Goal: Task Accomplishment & Management: Complete application form

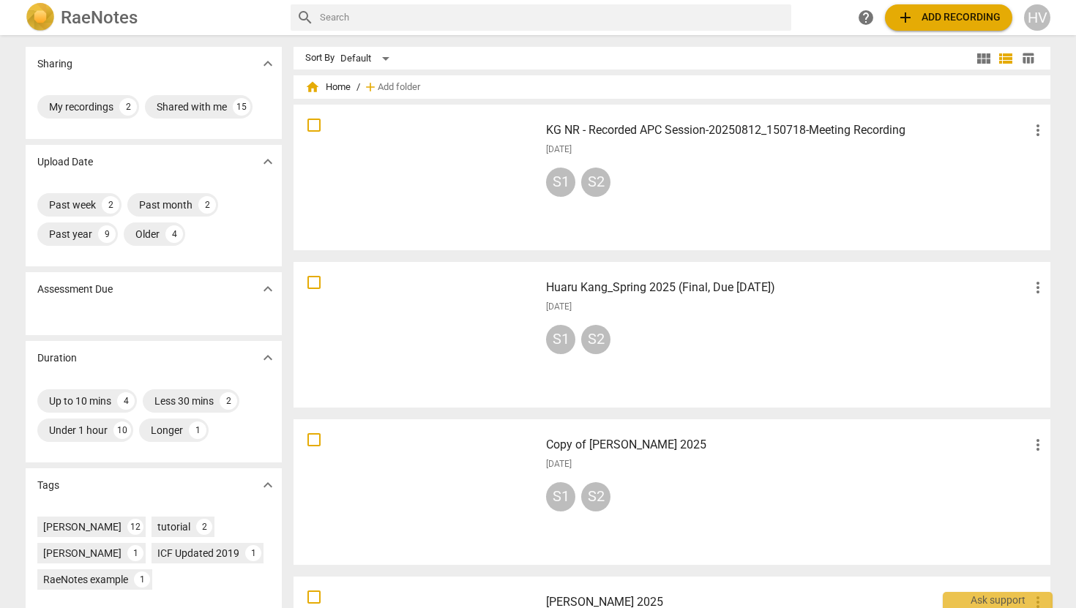
click at [945, 19] on span "add Add recording" at bounding box center [948, 18] width 104 height 18
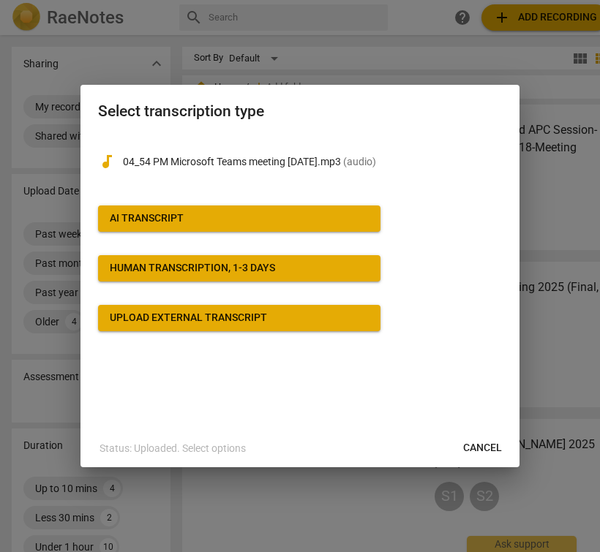
click at [186, 219] on span "AI Transcript" at bounding box center [239, 218] width 259 height 15
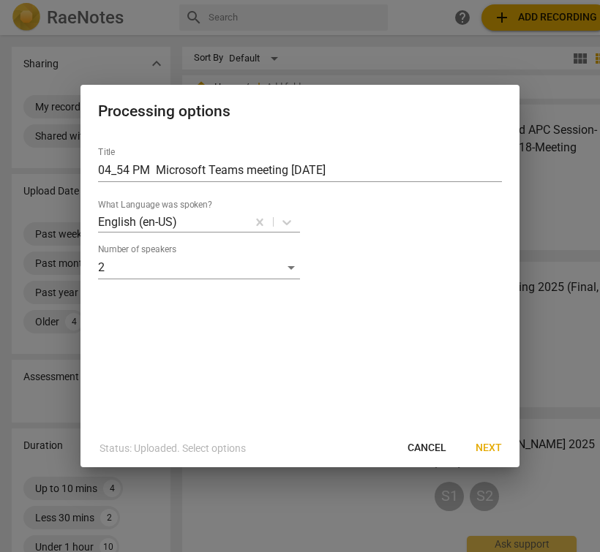
click at [488, 448] on span "Next" at bounding box center [489, 448] width 26 height 15
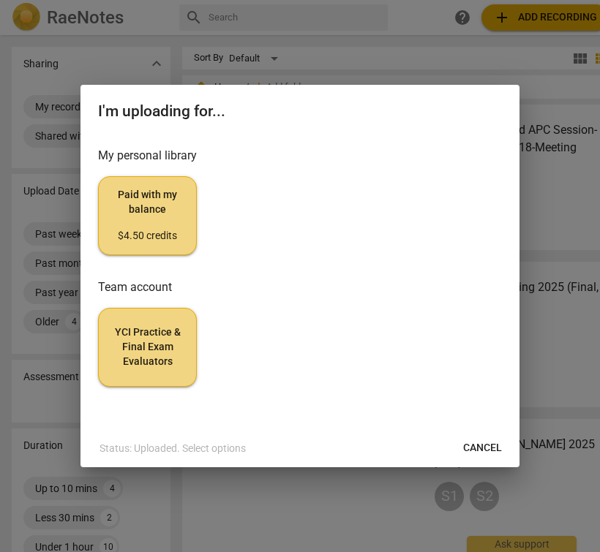
click at [132, 220] on span "Paid with my balance $4.50 credits" at bounding box center [147, 215] width 74 height 55
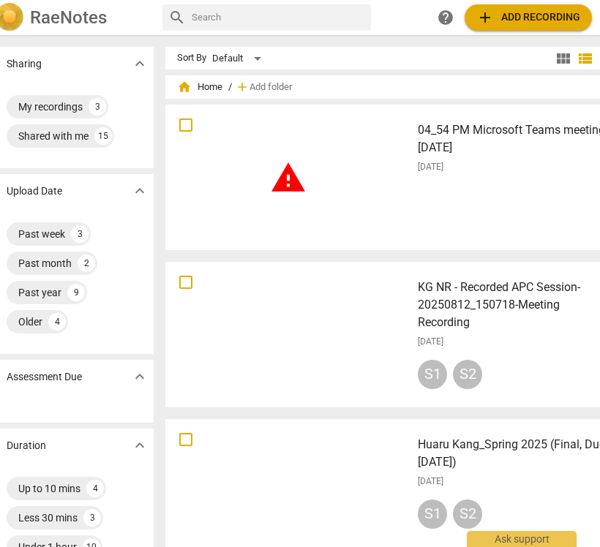
scroll to position [0, 59]
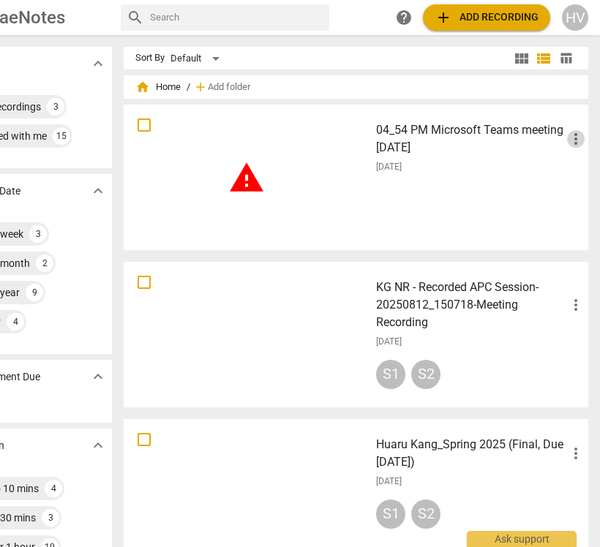
click at [568, 138] on span "more_vert" at bounding box center [576, 139] width 18 height 18
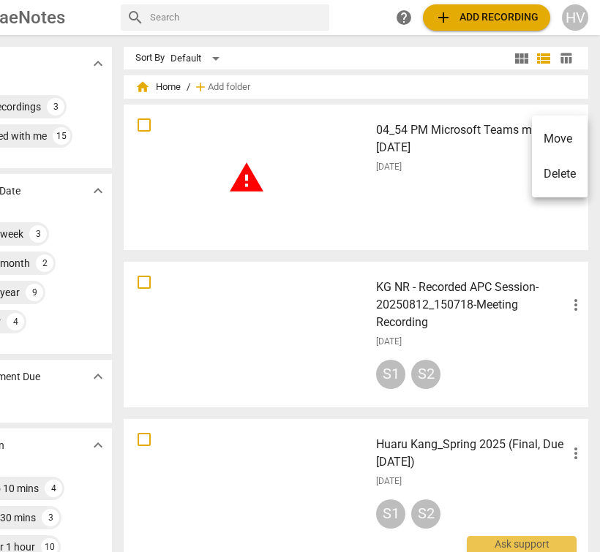
click at [416, 203] on div at bounding box center [300, 276] width 600 height 552
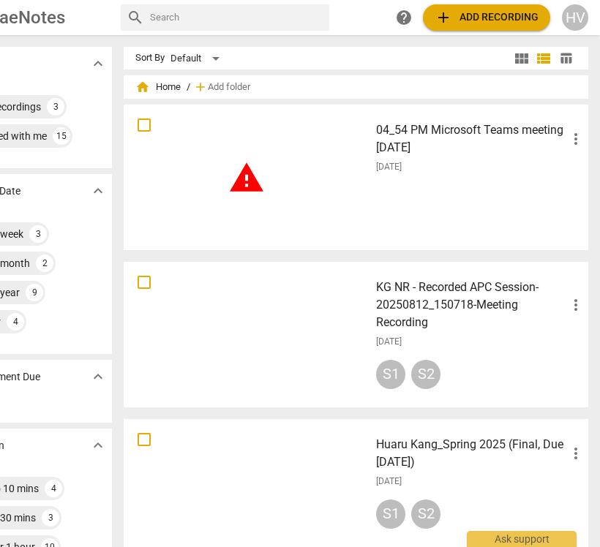
click at [242, 182] on span "warning" at bounding box center [246, 178] width 37 height 37
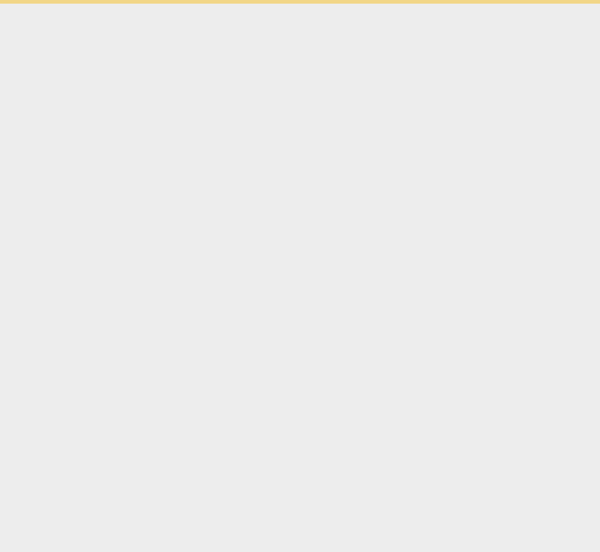
click at [242, 4] on html "Ask support" at bounding box center [300, 2] width 600 height 4
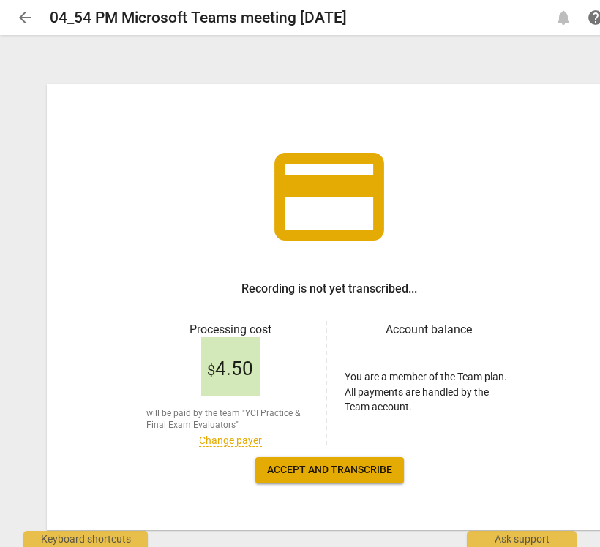
click at [225, 440] on link "Change payer" at bounding box center [230, 441] width 63 height 12
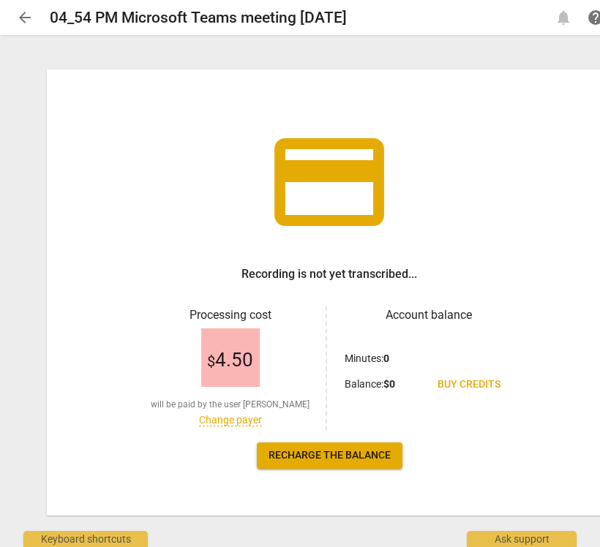
scroll to position [30, 0]
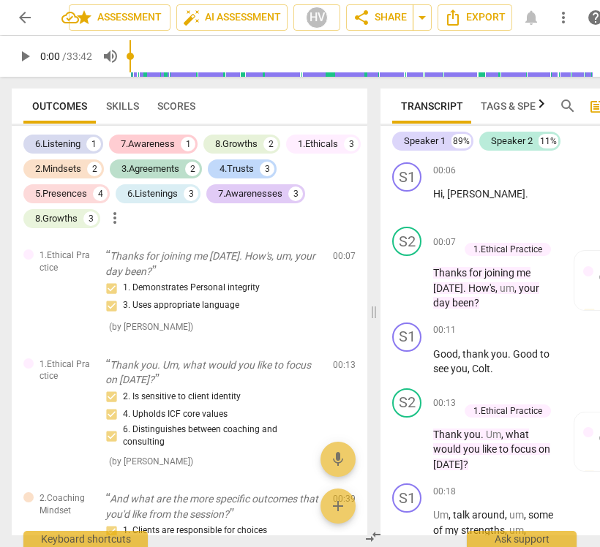
scroll to position [19952, 0]
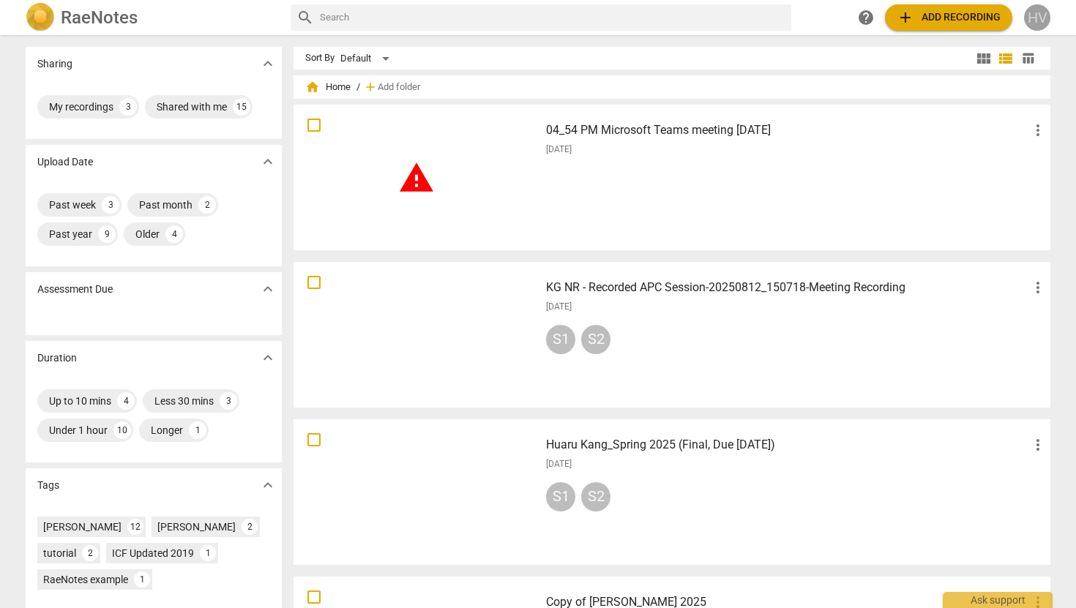
click at [1032, 11] on div "HV" at bounding box center [1037, 17] width 26 height 26
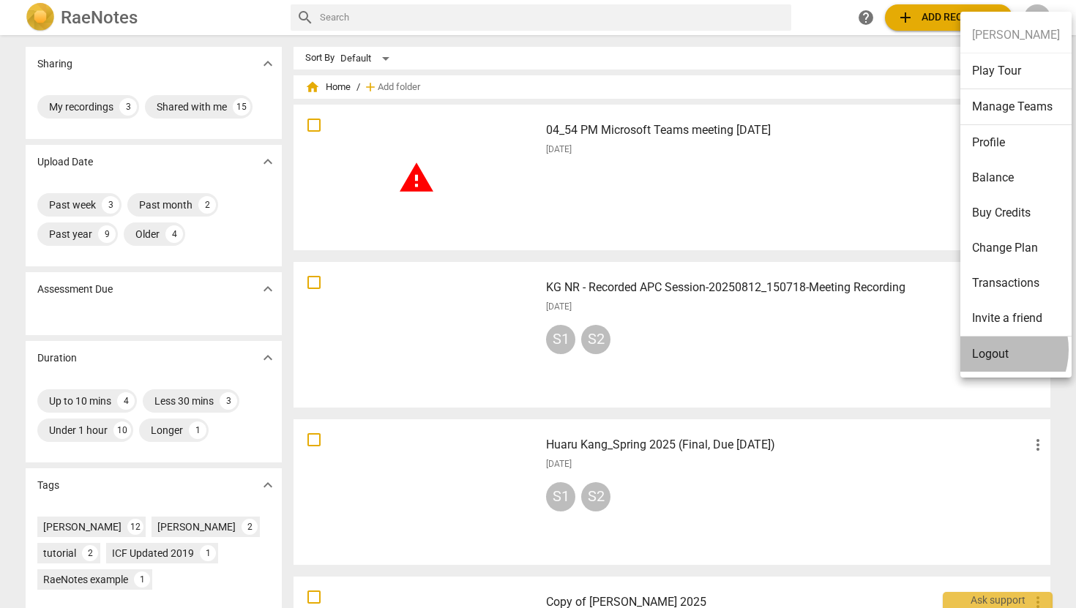
click at [990, 350] on li "Logout" at bounding box center [1015, 354] width 111 height 35
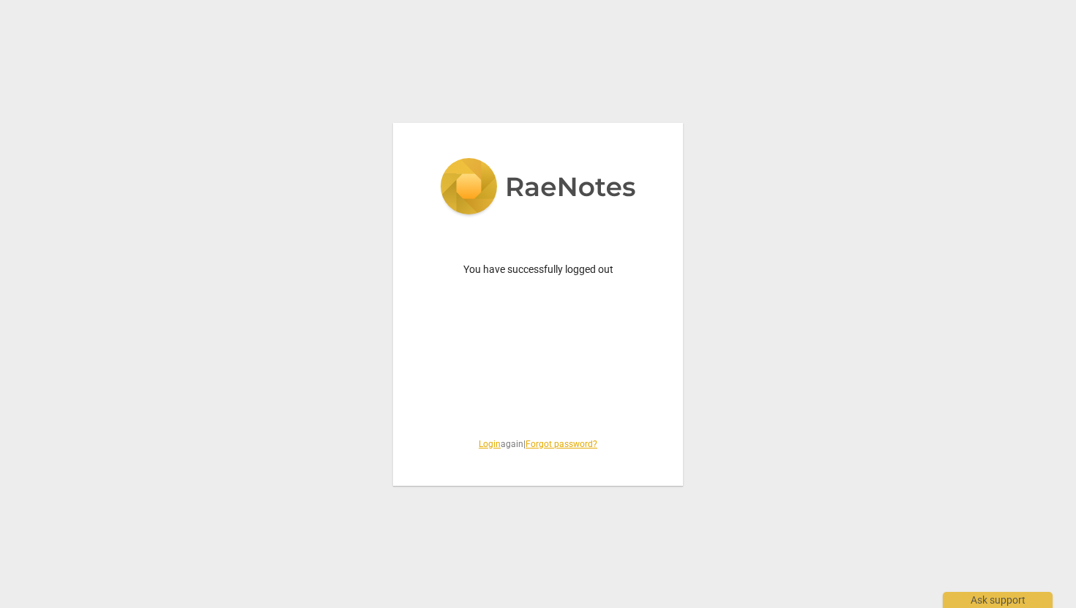
click at [487, 446] on link "Login" at bounding box center [490, 444] width 22 height 10
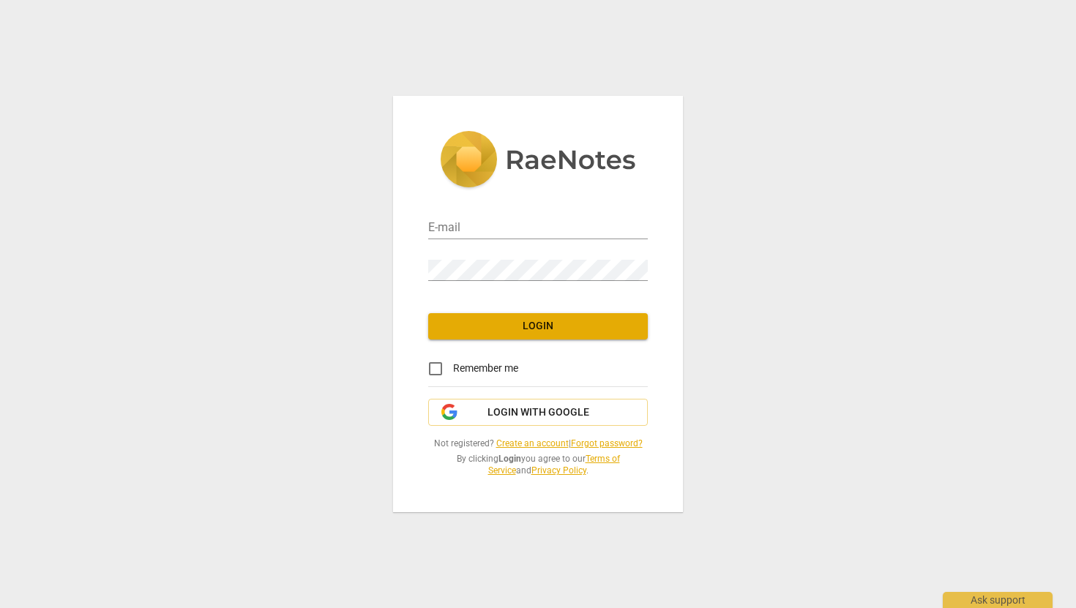
click at [525, 445] on link "Create an account" at bounding box center [532, 443] width 72 height 10
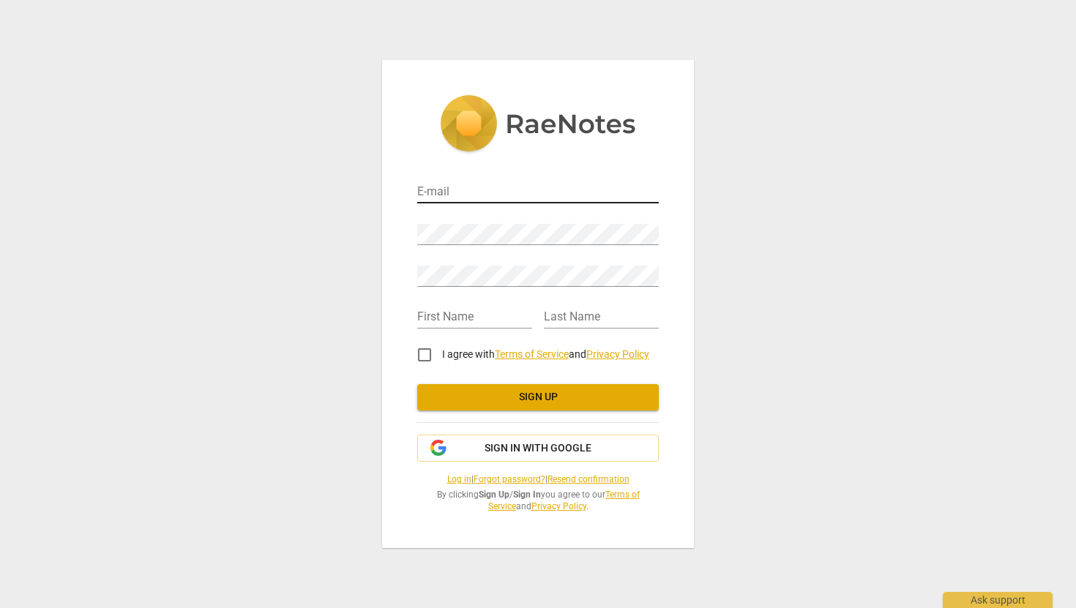
click at [436, 195] on input "email" at bounding box center [537, 192] width 241 height 21
type input "[EMAIL_ADDRESS][DOMAIN_NAME]"
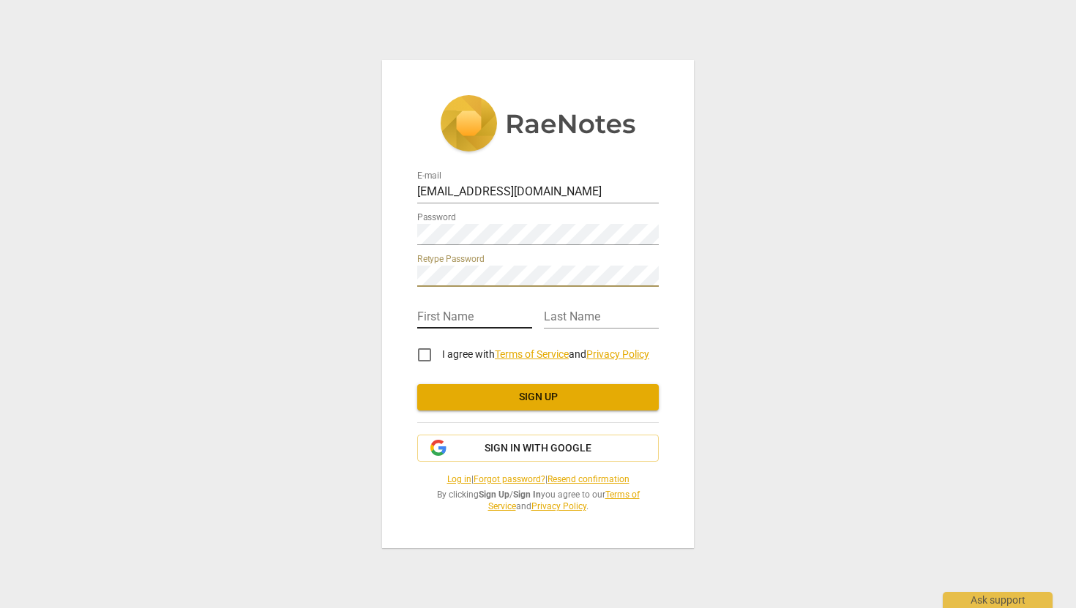
click at [438, 317] on input "text" at bounding box center [474, 317] width 115 height 21
type input "himani"
type input "verma"
click at [426, 356] on input "I agree with Terms of Service and Privacy Policy" at bounding box center [424, 354] width 35 height 35
checkbox input "true"
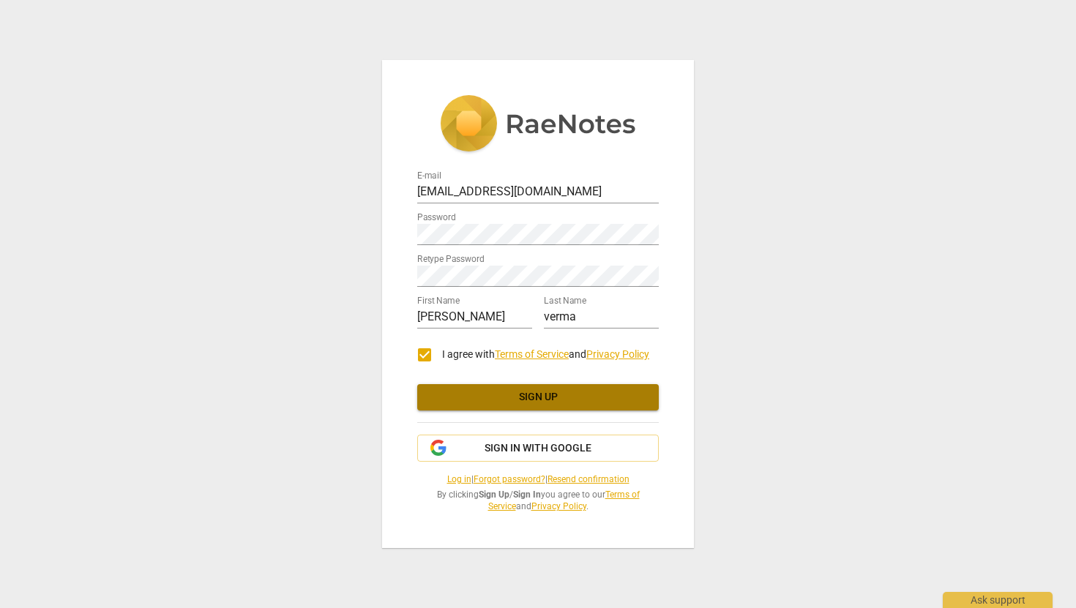
click at [544, 398] on span "Sign up" at bounding box center [538, 397] width 218 height 15
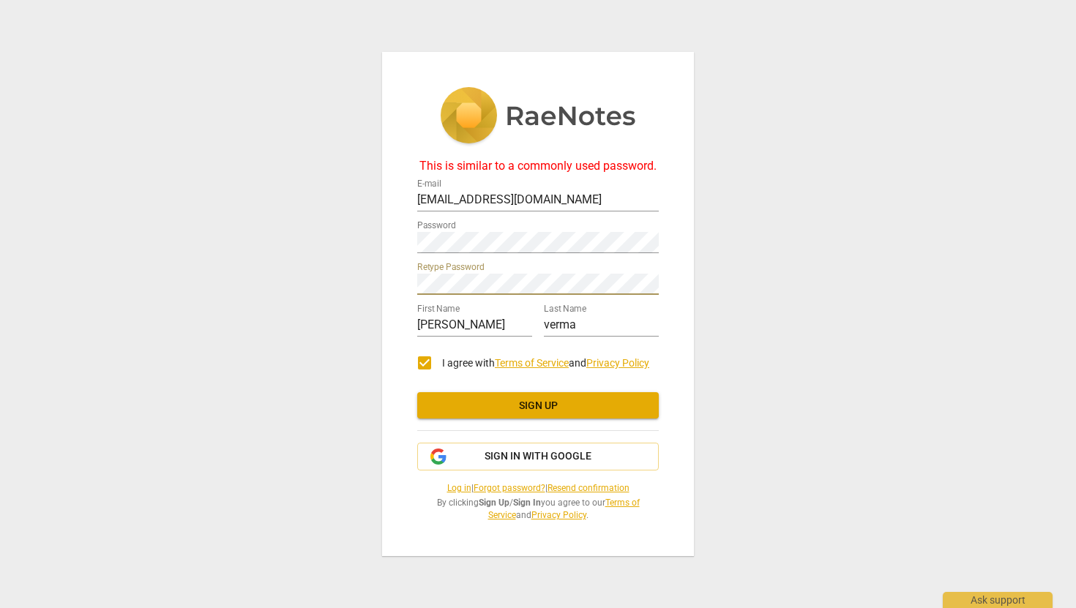
click at [536, 408] on span "Sign up" at bounding box center [538, 406] width 218 height 15
click at [544, 405] on span "Sign up" at bounding box center [538, 406] width 218 height 15
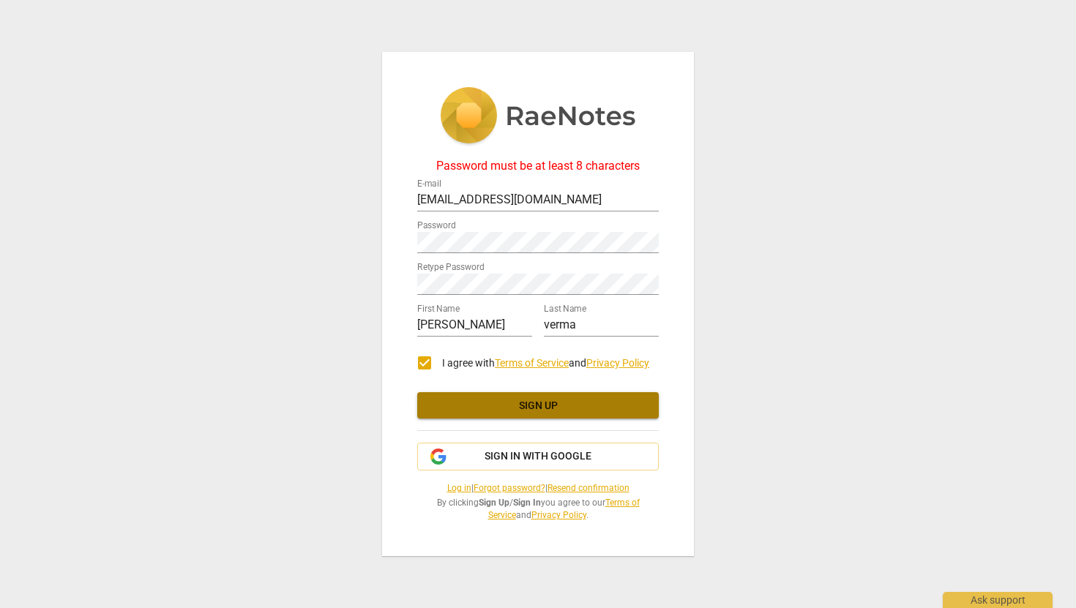
click at [543, 405] on span "Sign up" at bounding box center [538, 406] width 218 height 15
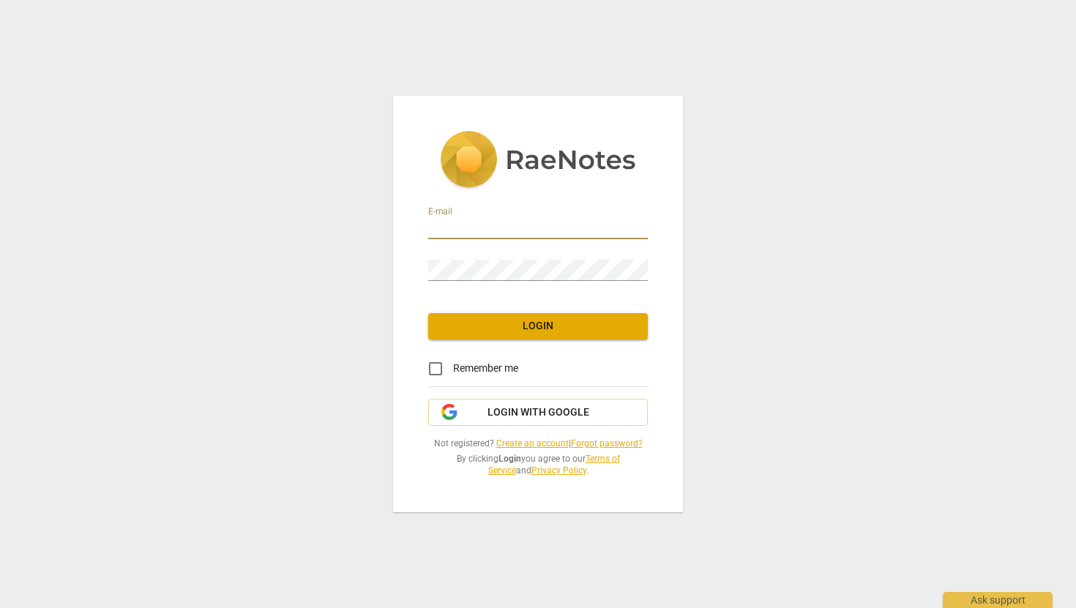
click at [457, 227] on input "email" at bounding box center [537, 228] width 219 height 21
type input "[EMAIL_ADDRESS][DOMAIN_NAME]"
click at [439, 369] on input "Remember me" at bounding box center [435, 368] width 35 height 35
checkbox input "true"
click at [544, 330] on span "Login" at bounding box center [538, 326] width 196 height 15
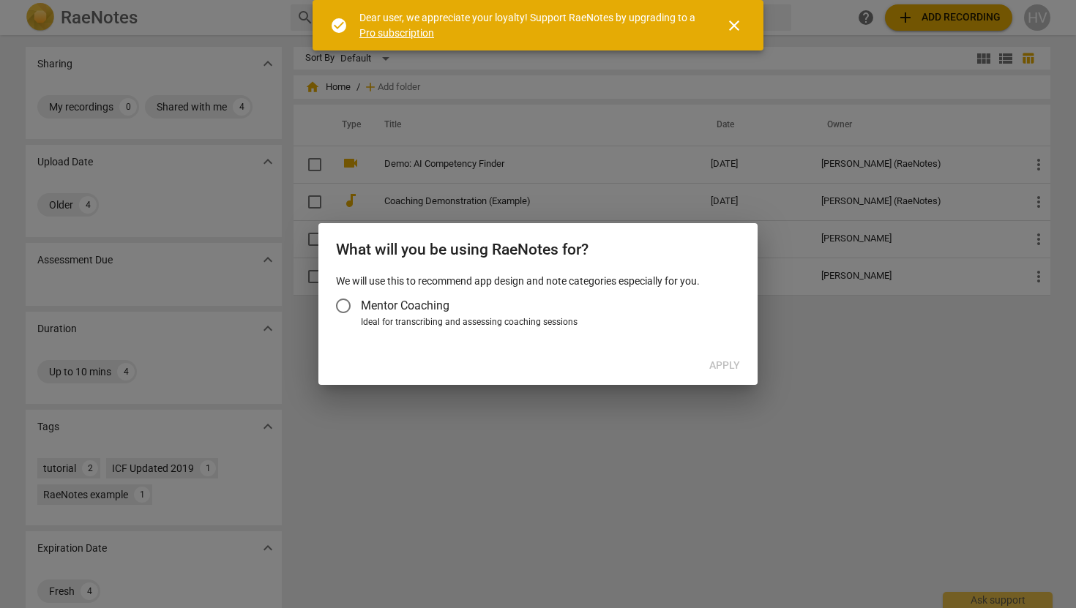
click at [342, 307] on input "Mentor Coaching" at bounding box center [343, 305] width 35 height 35
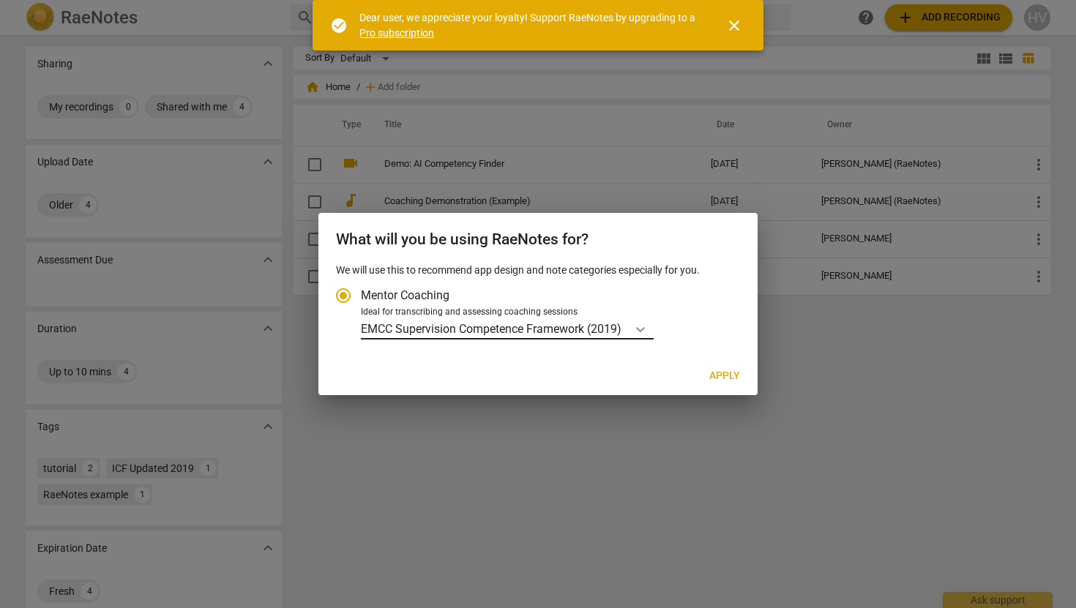
click at [640, 331] on icon "Account type" at bounding box center [640, 329] width 15 height 15
click at [0, 0] on input "Ideal for transcribing and assessing coaching sessions EMCC Supervision Compete…" at bounding box center [0, 0] width 0 height 0
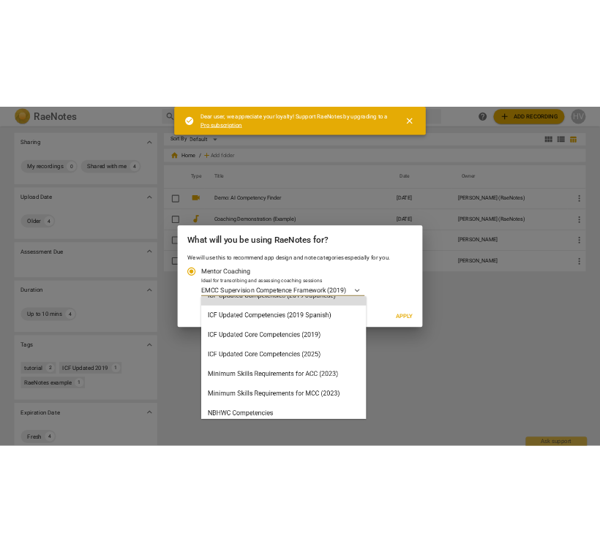
scroll to position [235, 0]
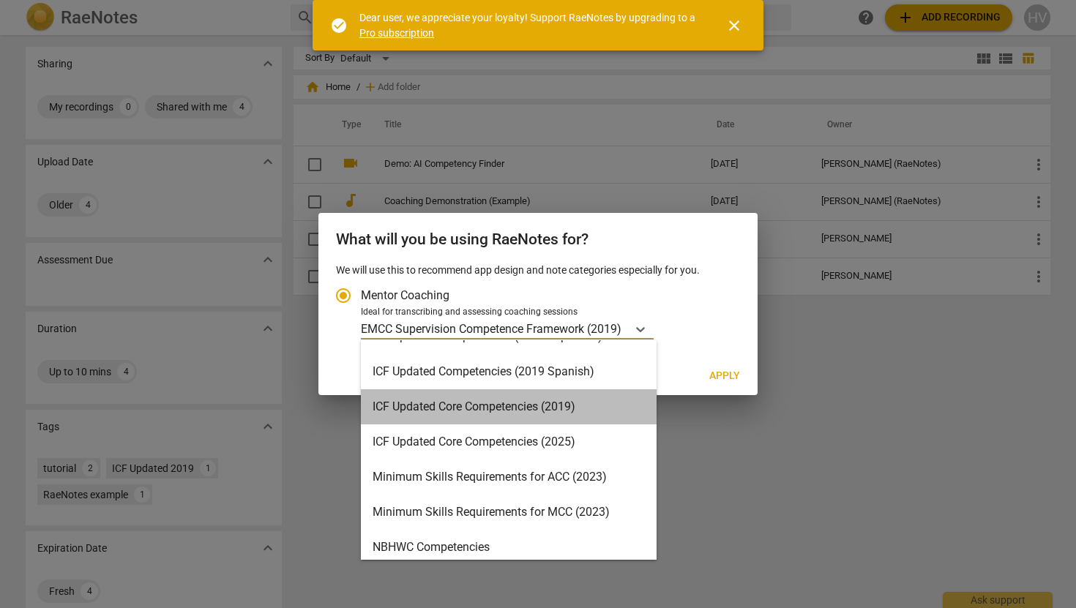
click at [555, 410] on div "ICF Updated Core Competencies (2019)" at bounding box center [509, 406] width 296 height 35
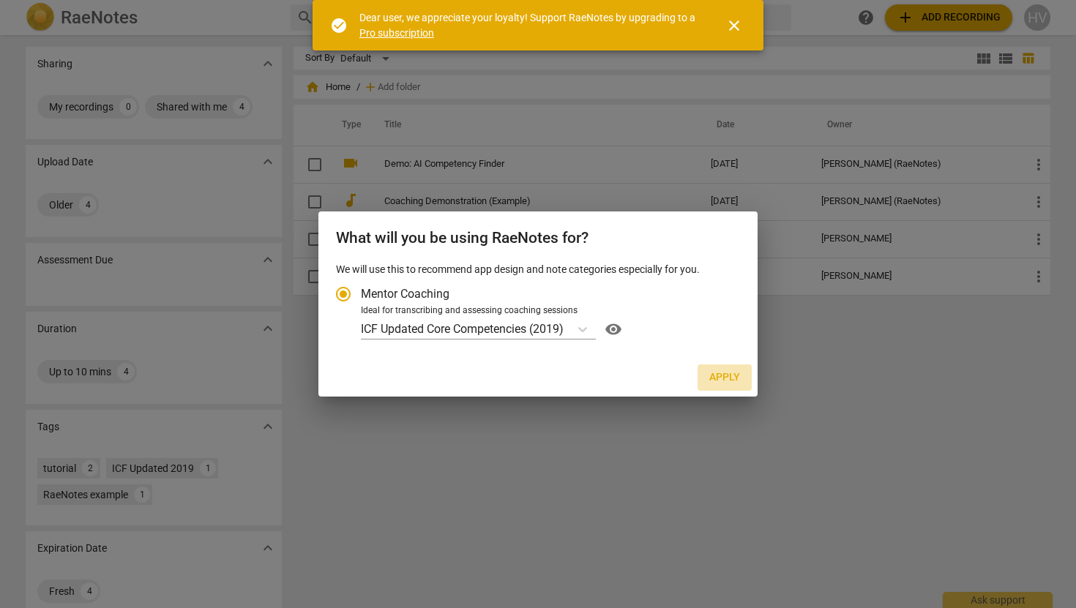
click at [732, 376] on span "Apply" at bounding box center [724, 377] width 31 height 15
radio input "false"
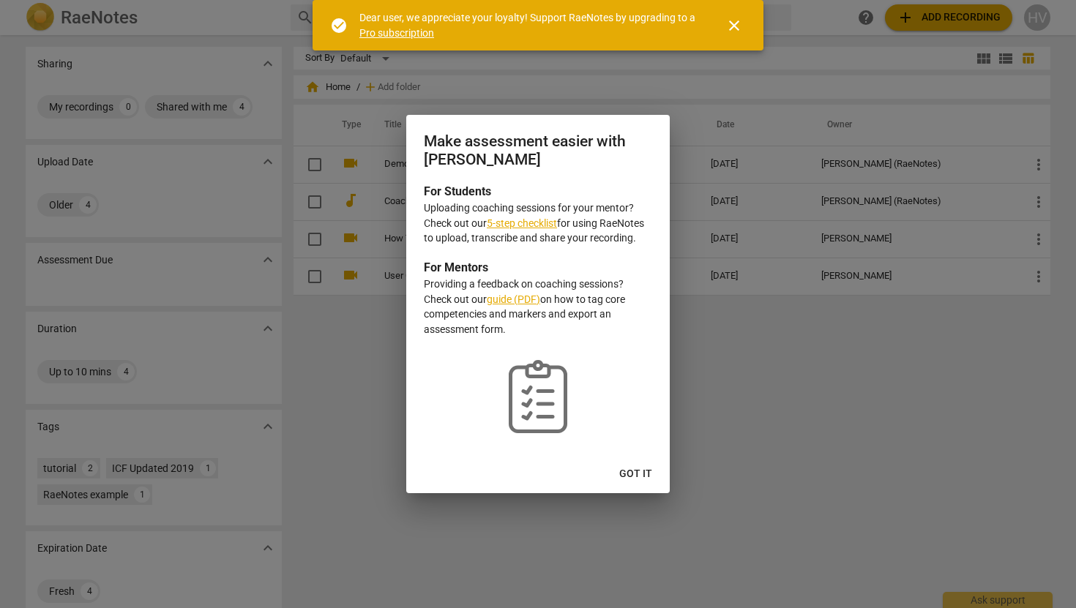
click at [634, 474] on span "Got it" at bounding box center [635, 474] width 33 height 15
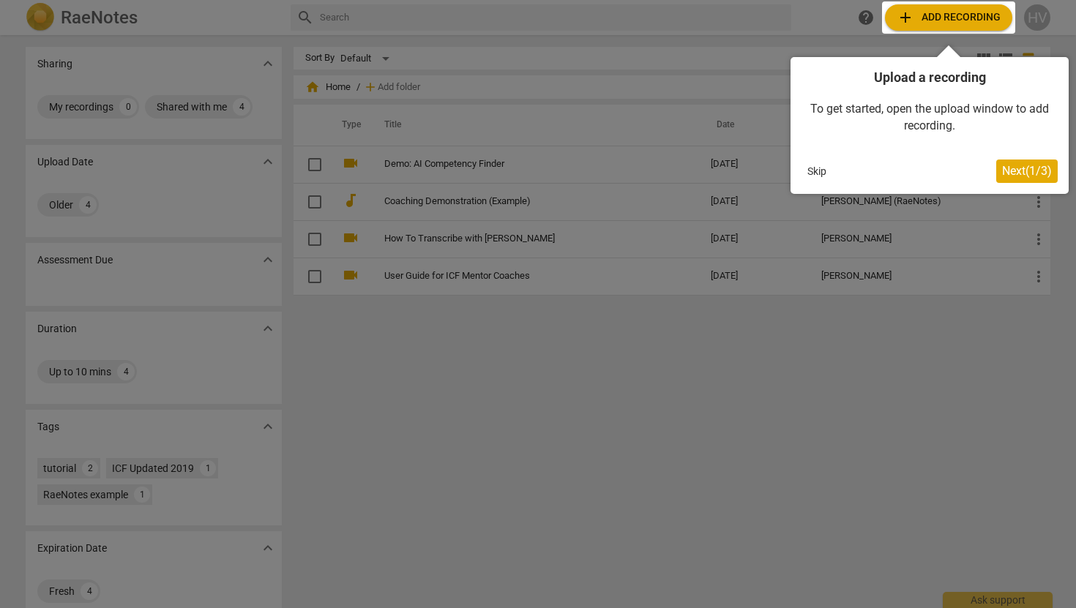
click at [522, 401] on div at bounding box center [538, 304] width 1076 height 608
click at [964, 18] on div at bounding box center [948, 17] width 133 height 32
click at [814, 172] on button "Skip" at bounding box center [816, 171] width 31 height 22
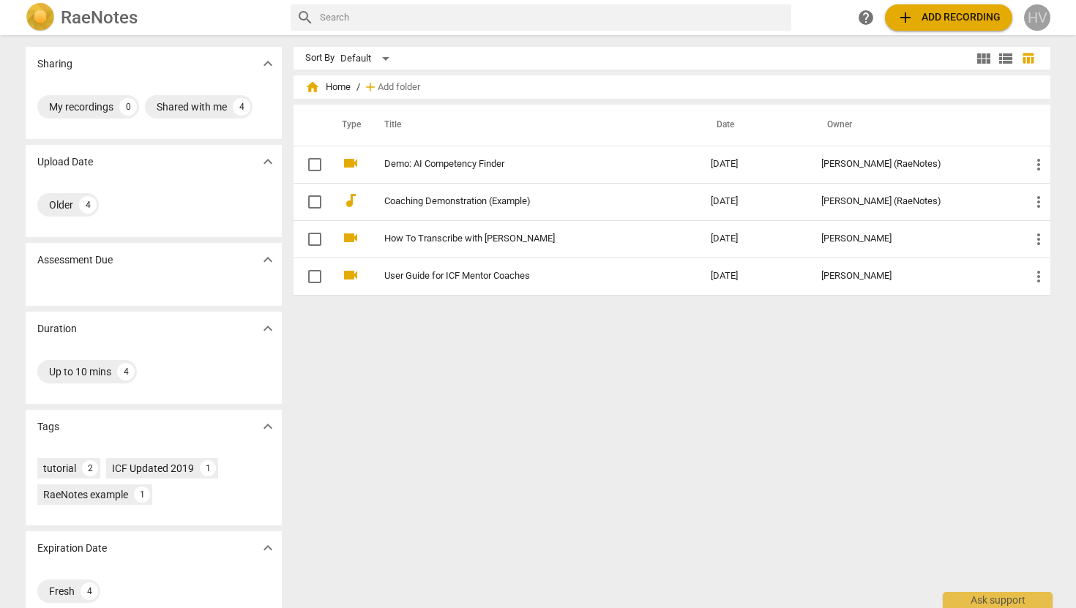
click at [1037, 19] on div "HV" at bounding box center [1037, 17] width 26 height 26
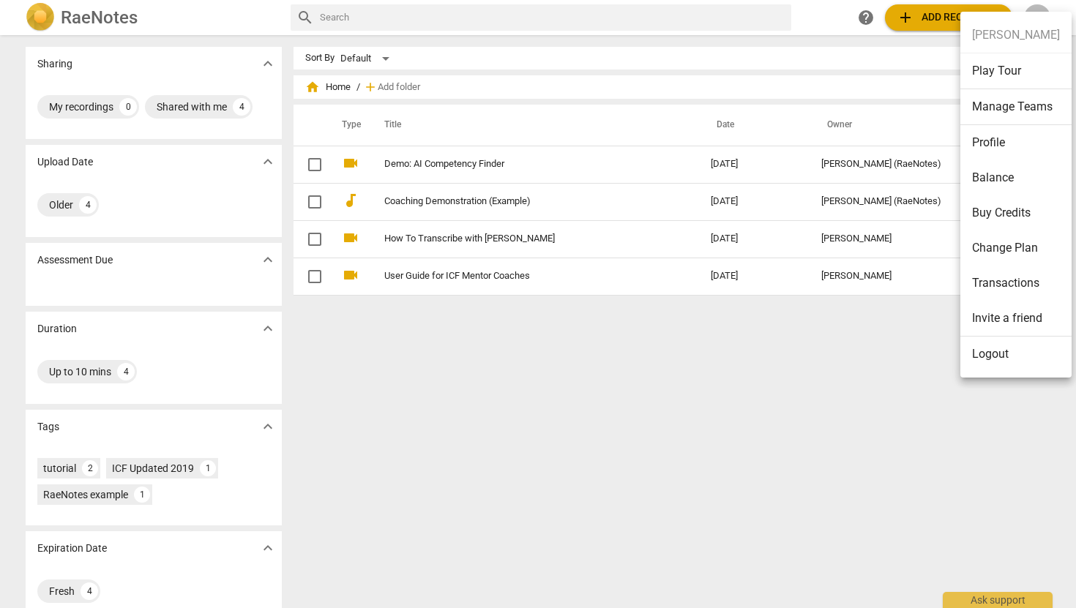
click at [916, 15] on div at bounding box center [538, 304] width 1076 height 608
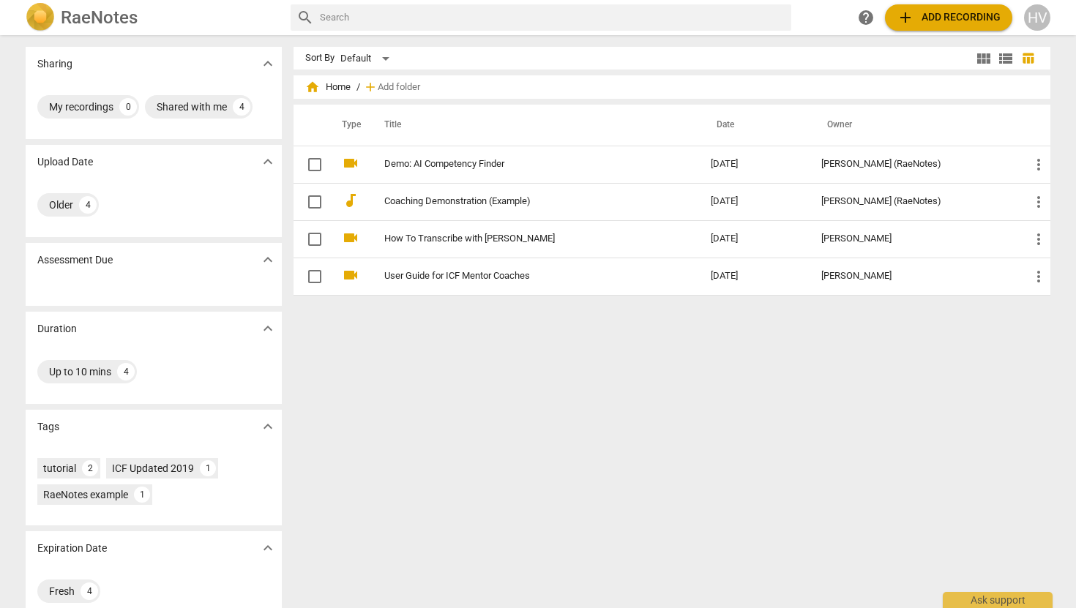
click at [920, 17] on span "add Add recording" at bounding box center [948, 18] width 104 height 18
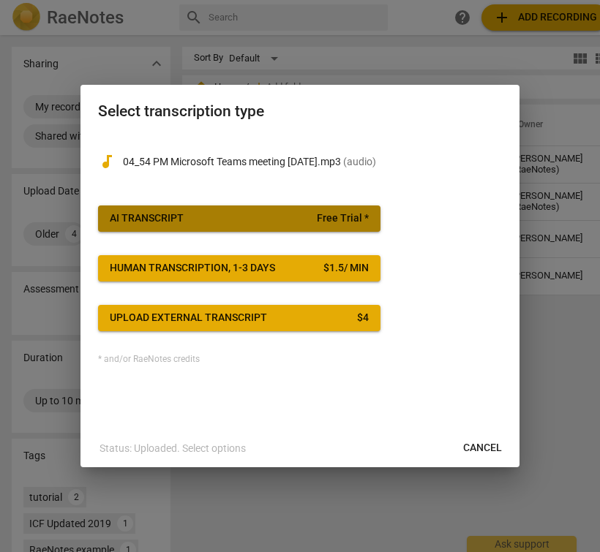
click at [249, 219] on span "AI Transcript Free Trial *" at bounding box center [239, 218] width 259 height 15
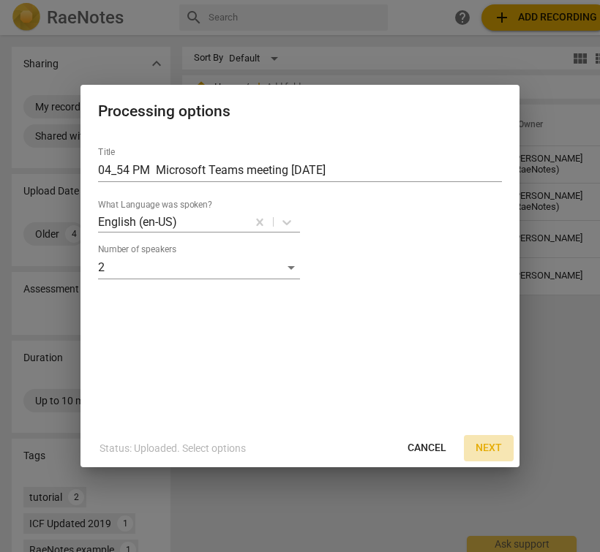
click at [494, 448] on span "Next" at bounding box center [489, 448] width 26 height 15
